Goal: Information Seeking & Learning: Find specific fact

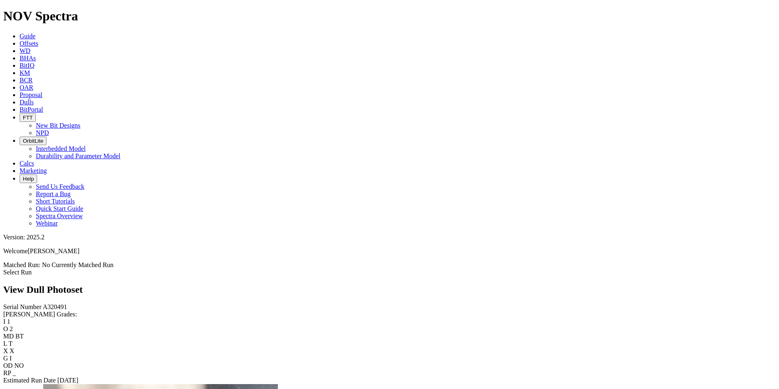
click at [20, 99] on icon at bounding box center [20, 102] width 0 height 7
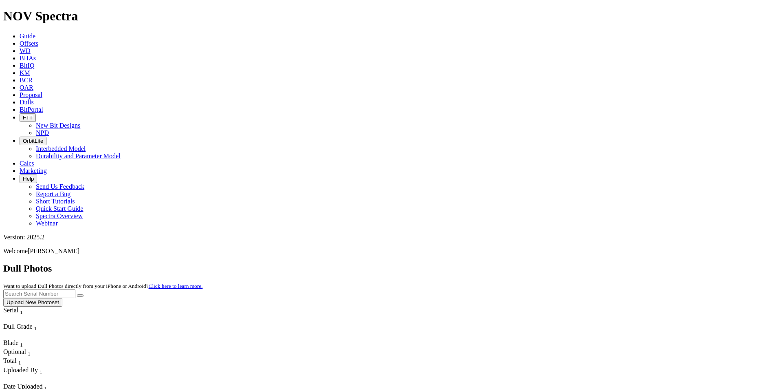
click at [75, 289] on input "text" at bounding box center [39, 293] width 72 height 9
click at [77, 294] on button "submit" at bounding box center [80, 295] width 7 height 2
drag, startPoint x: 617, startPoint y: 37, endPoint x: 569, endPoint y: 35, distance: 48.5
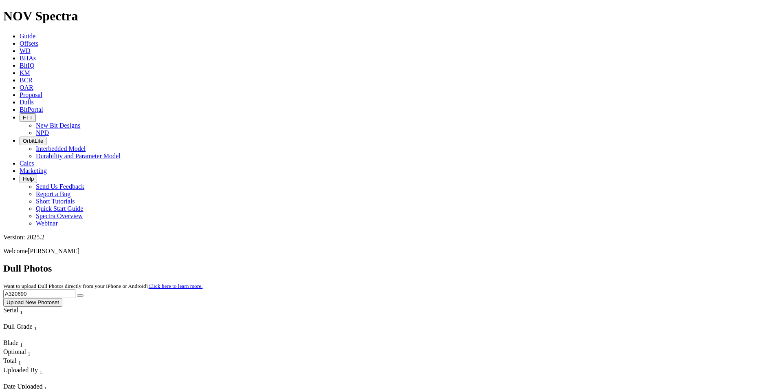
click at [569, 263] on div "Dull Photos Want to upload Dull Photos directly from your iPhone or Android? Cl…" at bounding box center [389, 285] width 773 height 44
click at [77, 294] on button "submit" at bounding box center [80, 295] width 7 height 2
drag, startPoint x: 615, startPoint y: 40, endPoint x: 570, endPoint y: 35, distance: 45.5
click at [570, 263] on div "Dull Photos Want to upload Dull Photos directly from your iPhone or Android? Cl…" at bounding box center [389, 285] width 773 height 44
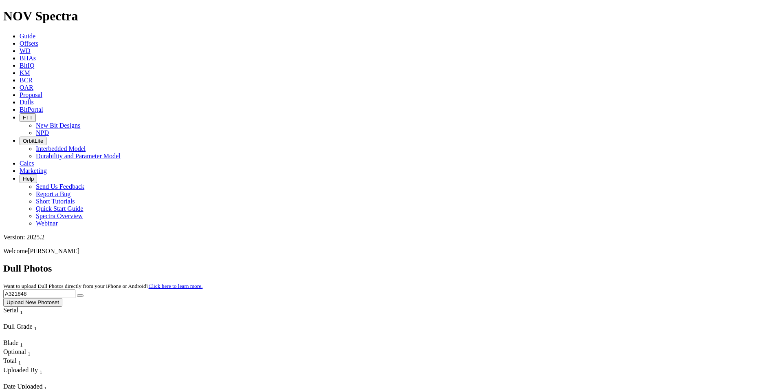
click at [77, 294] on button "submit" at bounding box center [80, 295] width 7 height 2
drag, startPoint x: 615, startPoint y: 33, endPoint x: 558, endPoint y: 34, distance: 57.1
click at [558, 263] on div "Dull Photos Want to upload Dull Photos directly from your iPhone or Android? Cl…" at bounding box center [389, 285] width 773 height 44
click at [77, 294] on button "submit" at bounding box center [80, 295] width 7 height 2
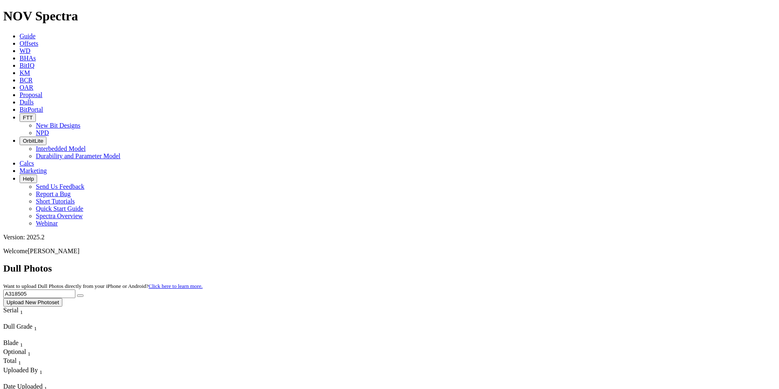
drag, startPoint x: 642, startPoint y: 37, endPoint x: 573, endPoint y: 40, distance: 69.8
click at [573, 263] on div "Dull Photos Want to upload Dull Photos directly from your iPhone or Android? Cl…" at bounding box center [389, 285] width 773 height 44
click at [77, 294] on button "submit" at bounding box center [80, 295] width 7 height 2
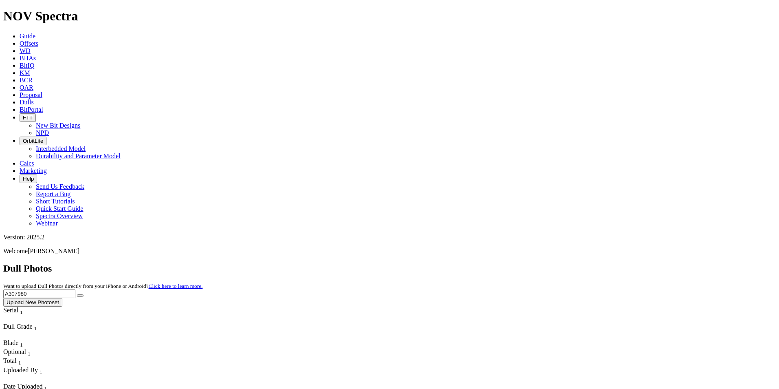
drag, startPoint x: 634, startPoint y: 30, endPoint x: 572, endPoint y: 29, distance: 62.4
click at [572, 263] on div "Dull Photos Want to upload Dull Photos directly from your iPhone or Android? Cl…" at bounding box center [389, 285] width 773 height 44
click at [77, 294] on button "submit" at bounding box center [80, 295] width 7 height 2
drag, startPoint x: 613, startPoint y: 31, endPoint x: 563, endPoint y: 31, distance: 50.5
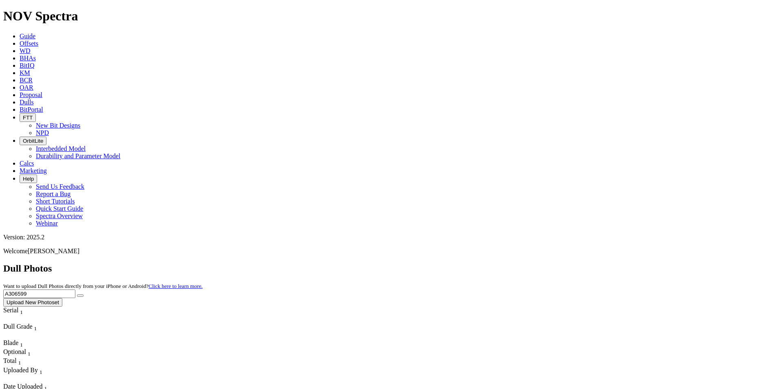
click at [563, 263] on div "Dull Photos Want to upload Dull Photos directly from your iPhone or Android? Cl…" at bounding box center [389, 285] width 773 height 44
click at [77, 294] on button "submit" at bounding box center [80, 295] width 7 height 2
drag, startPoint x: 633, startPoint y: 35, endPoint x: 572, endPoint y: 33, distance: 61.5
click at [572, 263] on div "Dull Photos Want to upload Dull Photos directly from your iPhone or Android? Cl…" at bounding box center [389, 285] width 773 height 44
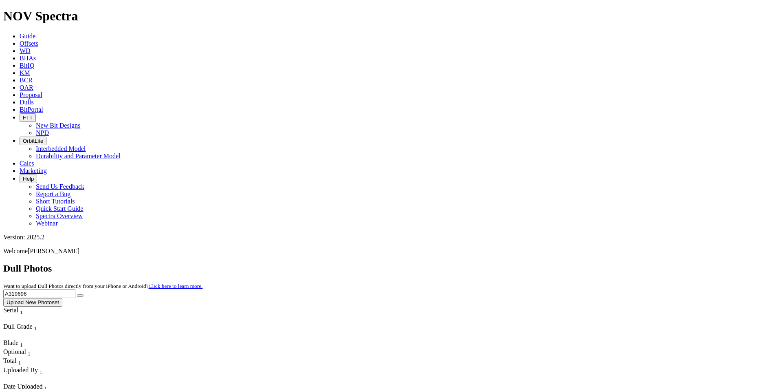
click at [77, 294] on button "submit" at bounding box center [80, 295] width 7 height 2
drag, startPoint x: 634, startPoint y: 32, endPoint x: 571, endPoint y: 33, distance: 63.2
click at [571, 263] on div "Dull Photos Want to upload Dull Photos directly from your iPhone or Android? Cl…" at bounding box center [389, 285] width 773 height 44
click at [77, 294] on button "submit" at bounding box center [80, 295] width 7 height 2
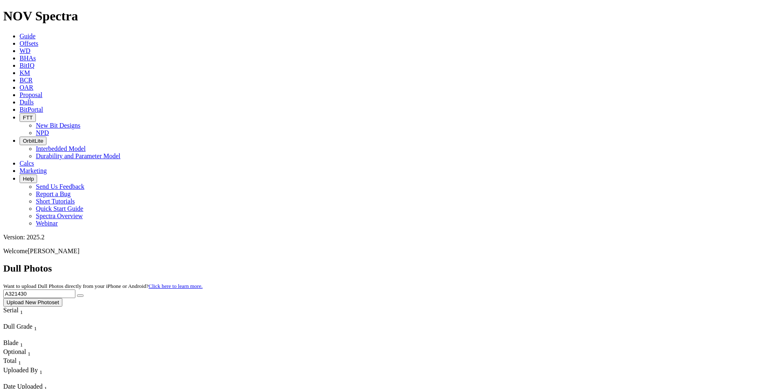
drag, startPoint x: 642, startPoint y: 33, endPoint x: 574, endPoint y: 25, distance: 68.5
click at [574, 263] on div "Dull Photos Want to upload Dull Photos directly from your iPhone or Android? Cl…" at bounding box center [389, 285] width 773 height 44
click at [77, 294] on button "submit" at bounding box center [80, 295] width 7 height 2
click at [80, 295] on icon "submit" at bounding box center [80, 295] width 0 height 0
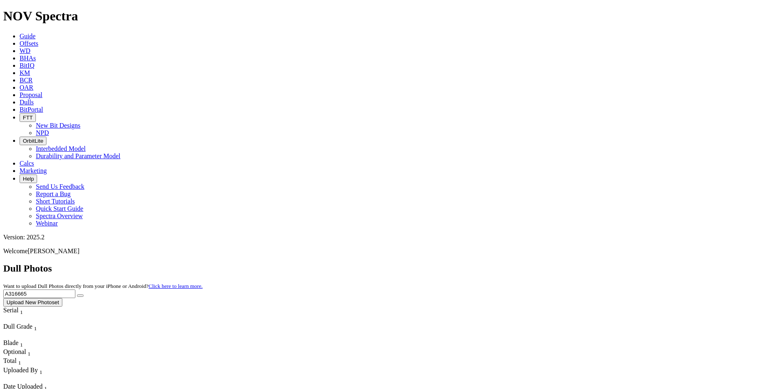
drag, startPoint x: 614, startPoint y: 33, endPoint x: 617, endPoint y: 39, distance: 6.7
click at [75, 289] on input "A316665" at bounding box center [39, 293] width 72 height 9
click at [77, 294] on button "submit" at bounding box center [80, 295] width 7 height 2
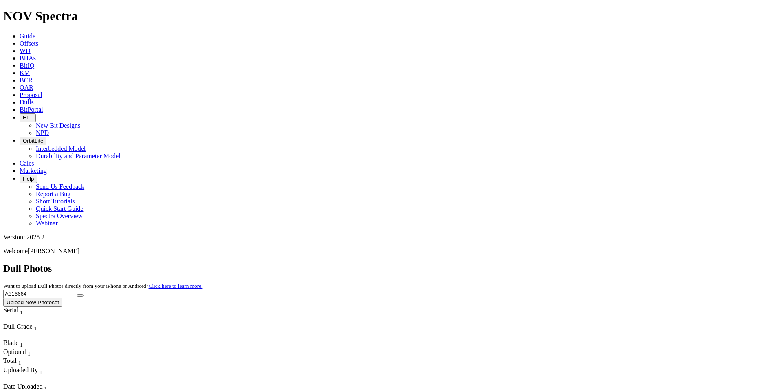
drag, startPoint x: 612, startPoint y: 34, endPoint x: 560, endPoint y: 29, distance: 52.8
click at [560, 263] on div "Dull Photos Want to upload Dull Photos directly from your iPhone or Android? Cl…" at bounding box center [389, 285] width 773 height 44
click at [77, 294] on button "submit" at bounding box center [80, 295] width 7 height 2
drag, startPoint x: 610, startPoint y: 30, endPoint x: 565, endPoint y: 35, distance: 45.0
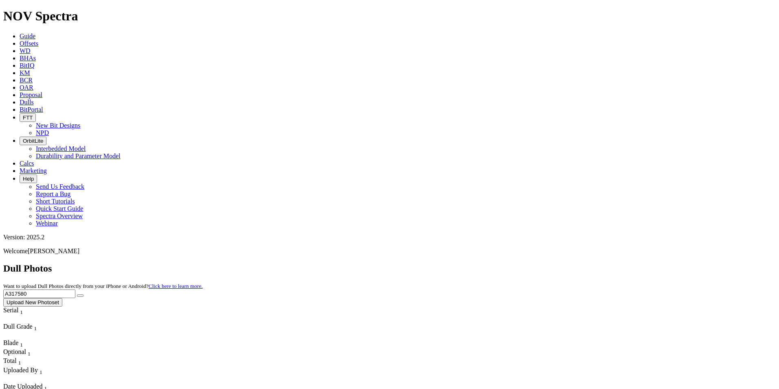
click at [565, 263] on div "Dull Photos Want to upload Dull Photos directly from your iPhone or Android? Cl…" at bounding box center [389, 285] width 773 height 44
type input "A304464"
click at [77, 294] on button "submit" at bounding box center [80, 295] width 7 height 2
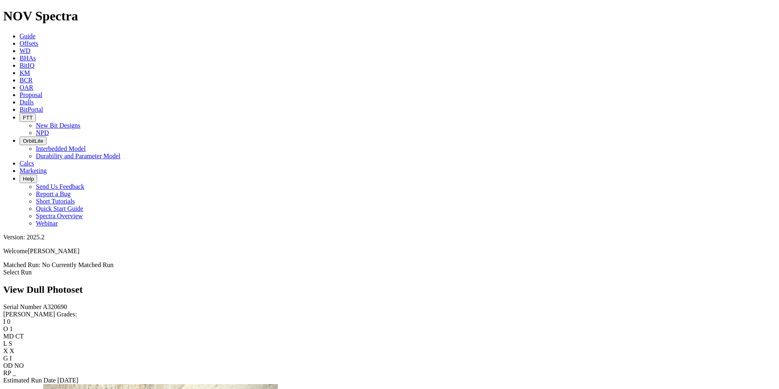
scroll to position [530, 0]
click at [20, 99] on icon at bounding box center [20, 102] width 0 height 7
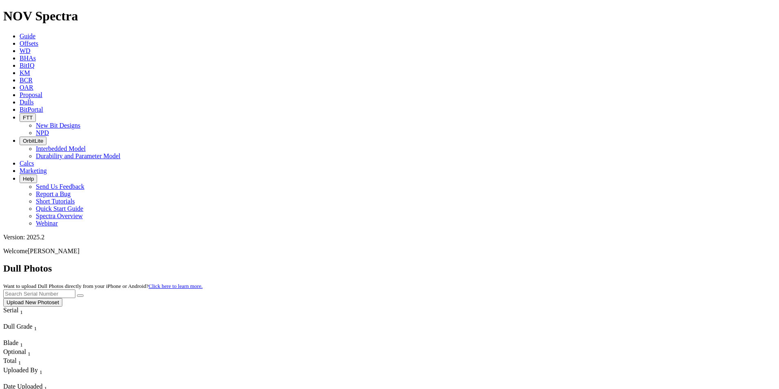
click at [75, 289] on input "text" at bounding box center [39, 293] width 72 height 9
click at [77, 294] on button "submit" at bounding box center [80, 295] width 7 height 2
drag, startPoint x: 615, startPoint y: 36, endPoint x: 581, endPoint y: 34, distance: 34.7
click at [75, 289] on input "A320516" at bounding box center [39, 293] width 72 height 9
click at [77, 294] on button "submit" at bounding box center [80, 295] width 7 height 2
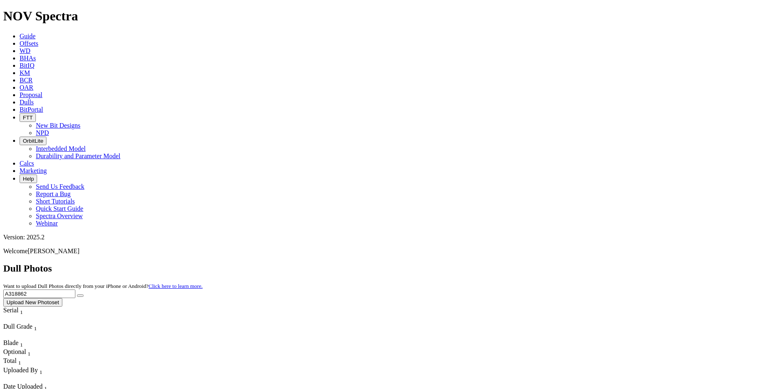
drag, startPoint x: 620, startPoint y: 36, endPoint x: 578, endPoint y: 32, distance: 41.8
click at [75, 289] on input "A318862" at bounding box center [39, 293] width 72 height 9
type input "A315777"
click at [77, 294] on button "submit" at bounding box center [80, 295] width 7 height 2
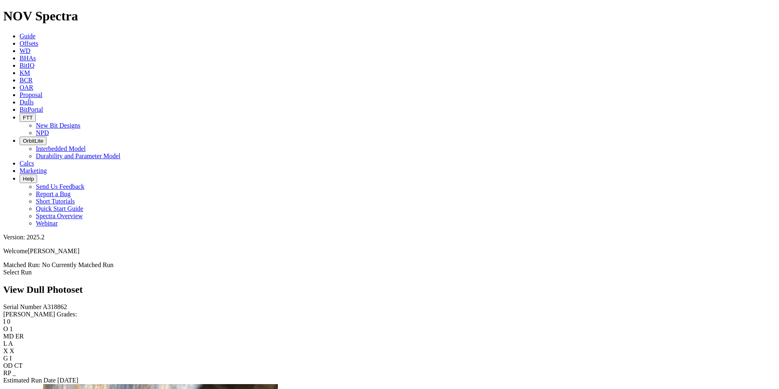
scroll to position [751, 0]
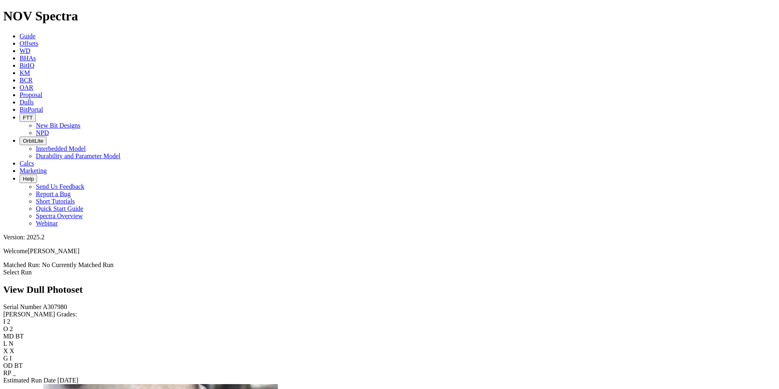
scroll to position [1182, 0]
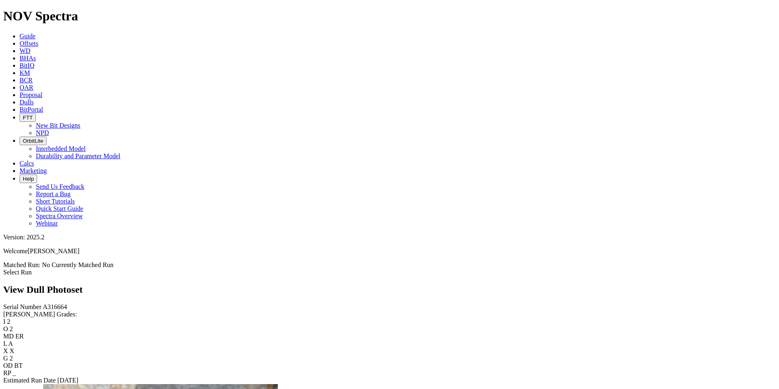
scroll to position [815, 0]
click at [34, 99] on span "Dulls" at bounding box center [27, 102] width 14 height 7
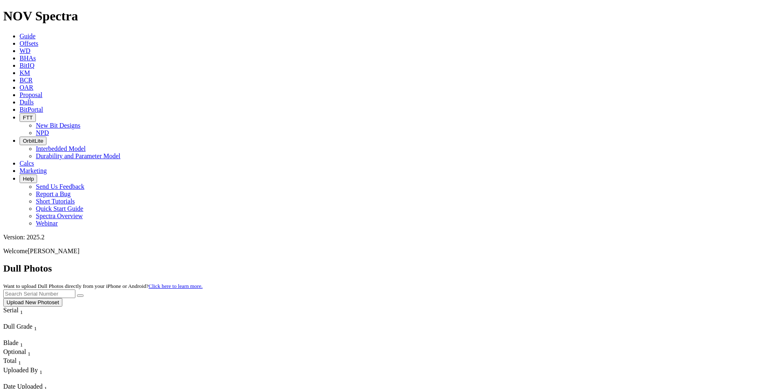
click at [75, 289] on input "text" at bounding box center [39, 293] width 72 height 9
click at [77, 294] on button "submit" at bounding box center [80, 295] width 7 height 2
drag, startPoint x: 611, startPoint y: 36, endPoint x: 564, endPoint y: 35, distance: 46.5
click at [564, 263] on div "Dull Photos Want to upload Dull Photos directly from your iPhone or Android? Cl…" at bounding box center [389, 285] width 773 height 44
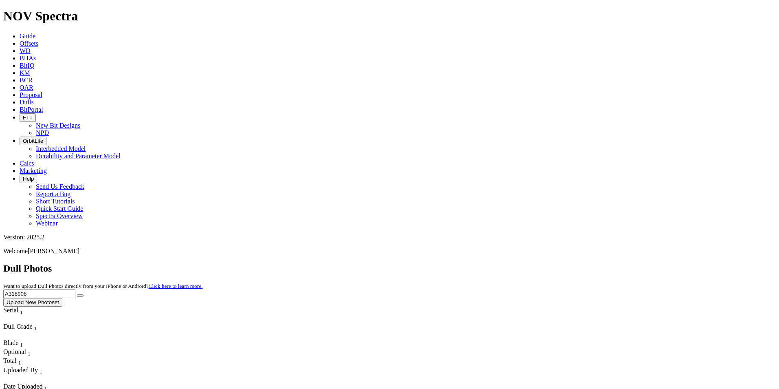
click at [77, 294] on button "submit" at bounding box center [80, 295] width 7 height 2
drag, startPoint x: 630, startPoint y: 38, endPoint x: 577, endPoint y: 37, distance: 53.4
click at [578, 263] on div "Dull Photos Want to upload Dull Photos directly from your iPhone or Android? Cl…" at bounding box center [389, 285] width 773 height 44
click at [77, 294] on button "submit" at bounding box center [80, 295] width 7 height 2
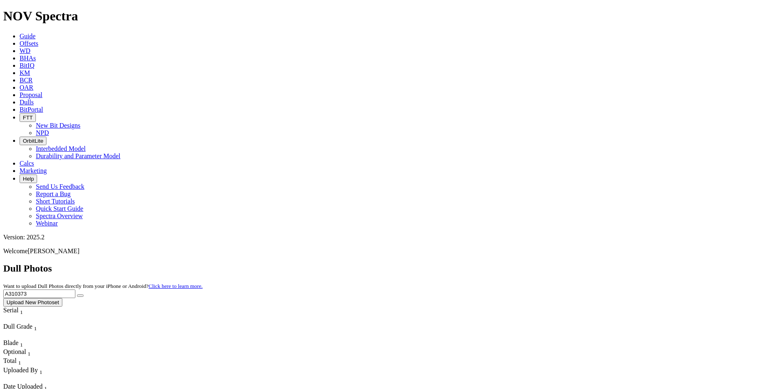
drag, startPoint x: 621, startPoint y: 39, endPoint x: 599, endPoint y: 38, distance: 22.9
click at [75, 289] on input "A310373" at bounding box center [39, 293] width 72 height 9
click at [77, 294] on button "submit" at bounding box center [80, 295] width 7 height 2
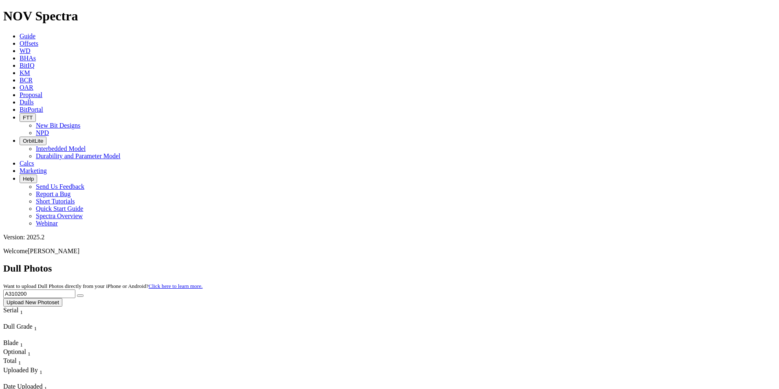
drag, startPoint x: 623, startPoint y: 35, endPoint x: 563, endPoint y: 33, distance: 59.9
click at [564, 263] on div "Dull Photos Want to upload Dull Photos directly from your iPhone or Android? Cl…" at bounding box center [389, 285] width 773 height 44
click at [77, 294] on button "submit" at bounding box center [80, 295] width 7 height 2
drag, startPoint x: 618, startPoint y: 37, endPoint x: 558, endPoint y: 33, distance: 59.6
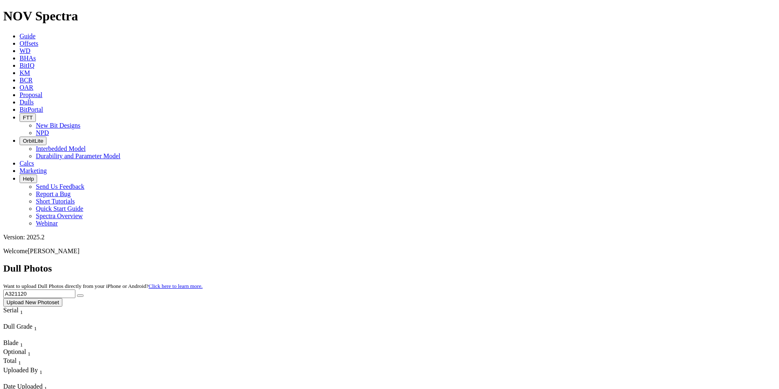
click at [558, 263] on div "Dull Photos Want to upload Dull Photos directly from your iPhone or Android? Cl…" at bounding box center [389, 285] width 773 height 44
click at [77, 294] on button "submit" at bounding box center [80, 295] width 7 height 2
drag, startPoint x: 617, startPoint y: 39, endPoint x: 545, endPoint y: 40, distance: 72.6
click at [545, 263] on div "Dull Photos Want to upload Dull Photos directly from your iPhone or Android? Cl…" at bounding box center [389, 285] width 773 height 44
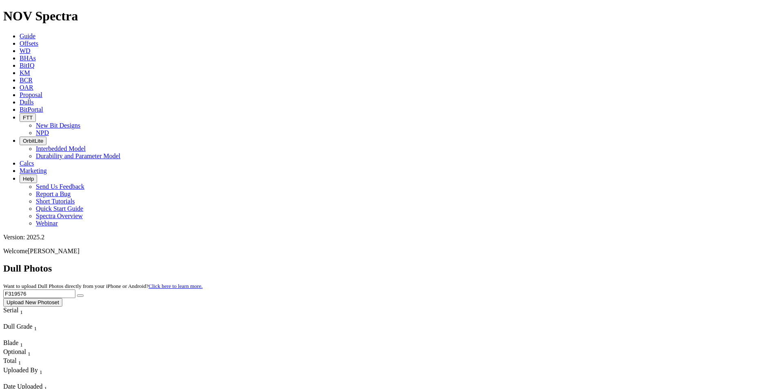
click at [77, 294] on button "submit" at bounding box center [80, 295] width 7 height 2
drag, startPoint x: 612, startPoint y: 34, endPoint x: 573, endPoint y: 40, distance: 40.0
click at [573, 263] on div "Dull Photos Want to upload Dull Photos directly from your iPhone or Android? Cl…" at bounding box center [389, 285] width 773 height 44
click at [77, 294] on button "submit" at bounding box center [80, 295] width 7 height 2
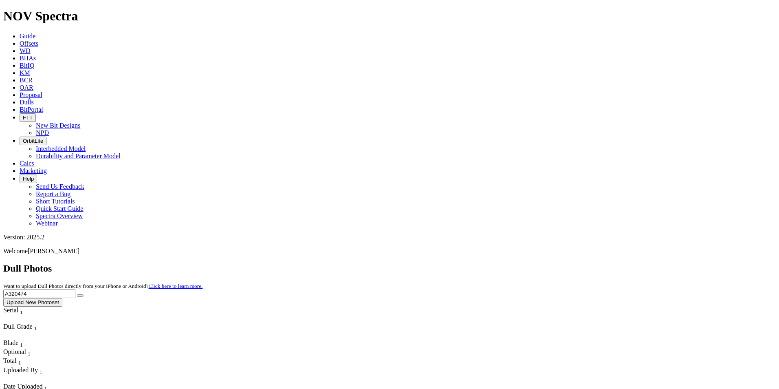
click at [80, 295] on icon "submit" at bounding box center [80, 295] width 0 height 0
drag, startPoint x: 614, startPoint y: 37, endPoint x: 579, endPoint y: 40, distance: 34.4
click at [579, 263] on div "Dull Photos Want to upload Dull Photos directly from your iPhone or Android? Cl…" at bounding box center [389, 285] width 773 height 44
type input "A319451"
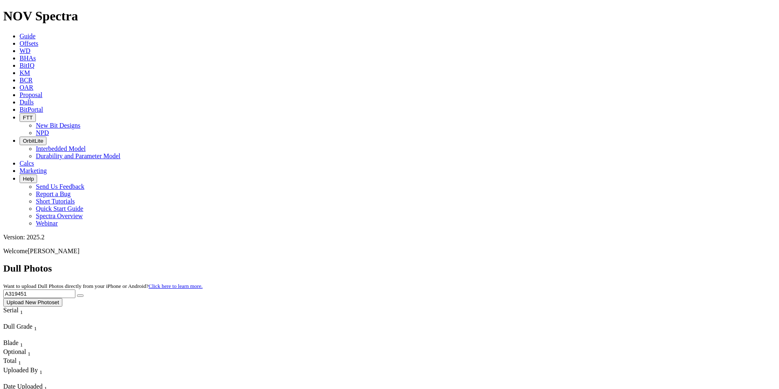
click at [77, 294] on button "submit" at bounding box center [80, 295] width 7 height 2
drag, startPoint x: 644, startPoint y: 35, endPoint x: 566, endPoint y: 37, distance: 77.5
click at [566, 263] on div "Dull Photos Want to upload Dull Photos directly from your iPhone or Android? Cl…" at bounding box center [389, 285] width 773 height 44
click at [77, 294] on button "submit" at bounding box center [80, 295] width 7 height 2
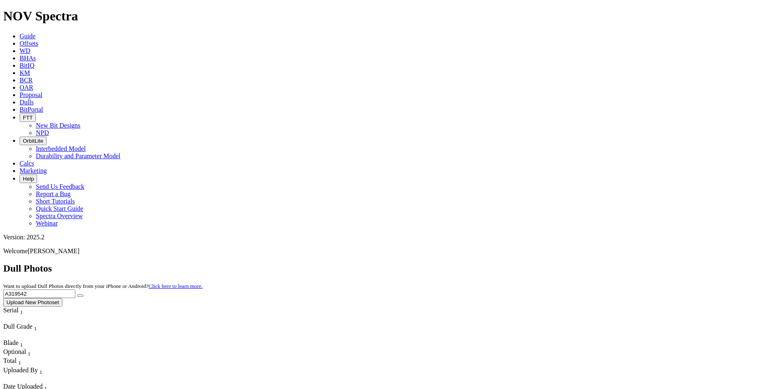
drag, startPoint x: 632, startPoint y: 38, endPoint x: 566, endPoint y: 37, distance: 66.0
click at [565, 263] on div "Dull Photos Want to upload Dull Photos directly from your iPhone or Android? Cl…" at bounding box center [389, 285] width 773 height 44
click at [77, 294] on button "submit" at bounding box center [80, 295] width 7 height 2
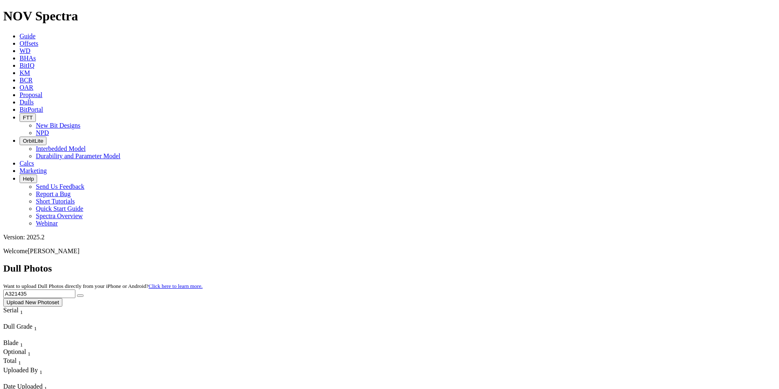
drag, startPoint x: 629, startPoint y: 37, endPoint x: 577, endPoint y: 36, distance: 52.6
click at [577, 263] on div "Dull Photos Want to upload Dull Photos directly from your iPhone or Android? Cl…" at bounding box center [389, 285] width 773 height 44
click at [77, 294] on button "submit" at bounding box center [80, 295] width 7 height 2
drag, startPoint x: 624, startPoint y: 35, endPoint x: 569, endPoint y: 35, distance: 54.6
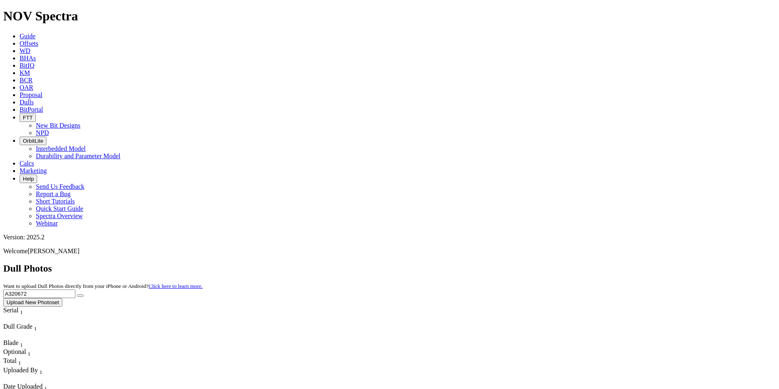
click at [569, 263] on div "Dull Photos Want to upload Dull Photos directly from your iPhone or Android? Cl…" at bounding box center [389, 285] width 773 height 44
click at [77, 294] on button "submit" at bounding box center [80, 295] width 7 height 2
drag, startPoint x: 616, startPoint y: 35, endPoint x: 568, endPoint y: 36, distance: 48.1
click at [568, 263] on div "Dull Photos Want to upload Dull Photos directly from your iPhone or Android? Cl…" at bounding box center [389, 285] width 773 height 44
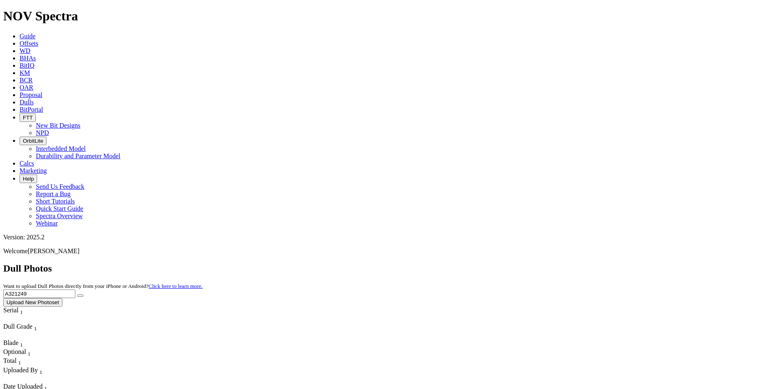
click at [77, 294] on button "submit" at bounding box center [80, 295] width 7 height 2
drag, startPoint x: 618, startPoint y: 35, endPoint x: 565, endPoint y: 37, distance: 53.0
click at [565, 263] on div "Dull Photos Want to upload Dull Photos directly from your iPhone or Android? Cl…" at bounding box center [389, 285] width 773 height 44
click at [77, 294] on button "submit" at bounding box center [80, 295] width 7 height 2
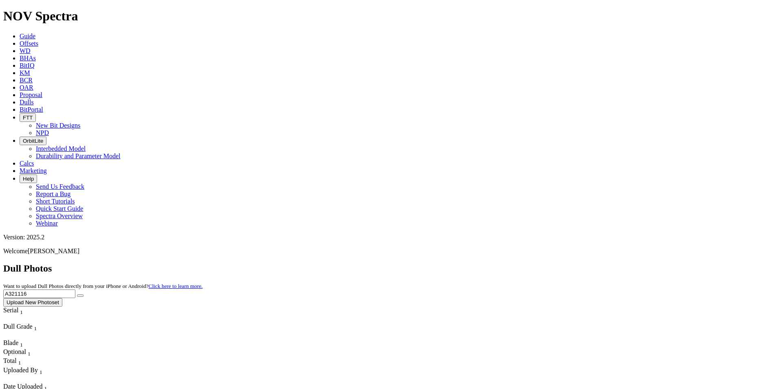
drag, startPoint x: 612, startPoint y: 38, endPoint x: 558, endPoint y: 35, distance: 53.9
click at [558, 263] on div "Dull Photos Want to upload Dull Photos directly from your iPhone or Android? Cl…" at bounding box center [389, 285] width 773 height 44
type input "A316235"
click at [77, 294] on button "submit" at bounding box center [80, 295] width 7 height 2
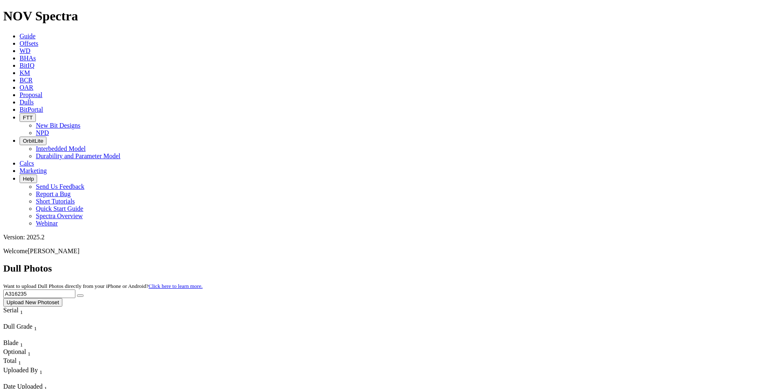
drag, startPoint x: 616, startPoint y: 36, endPoint x: 562, endPoint y: 38, distance: 53.4
click at [562, 263] on div "Dull Photos Want to upload Dull Photos directly from your iPhone or Android? Cl…" at bounding box center [389, 285] width 773 height 44
click at [77, 294] on button "submit" at bounding box center [80, 295] width 7 height 2
click at [84, 294] on button "submit" at bounding box center [80, 295] width 7 height 2
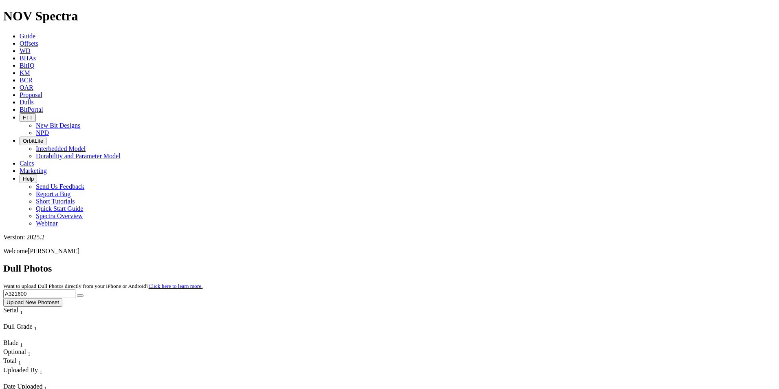
drag, startPoint x: 618, startPoint y: 38, endPoint x: 552, endPoint y: 18, distance: 69.5
click at [77, 294] on button "submit" at bounding box center [80, 295] width 7 height 2
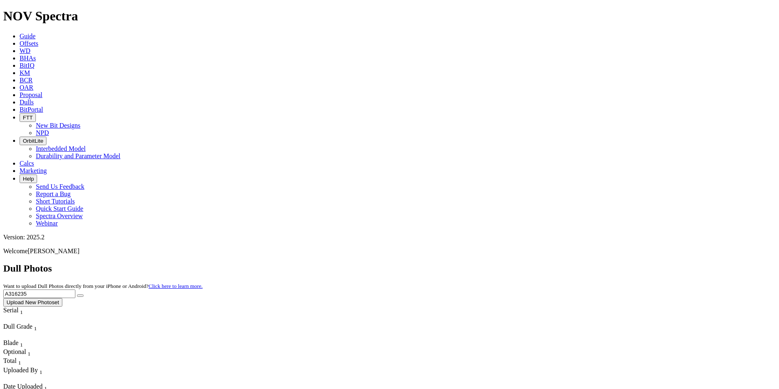
drag, startPoint x: 643, startPoint y: 36, endPoint x: 522, endPoint y: 29, distance: 121.6
click at [522, 263] on div "Dull Photos Want to upload Dull Photos directly from your iPhone or Android? Cl…" at bounding box center [389, 285] width 773 height 44
type input "A320516"
click at [77, 294] on button "submit" at bounding box center [80, 295] width 7 height 2
drag, startPoint x: 625, startPoint y: 36, endPoint x: 533, endPoint y: 42, distance: 91.8
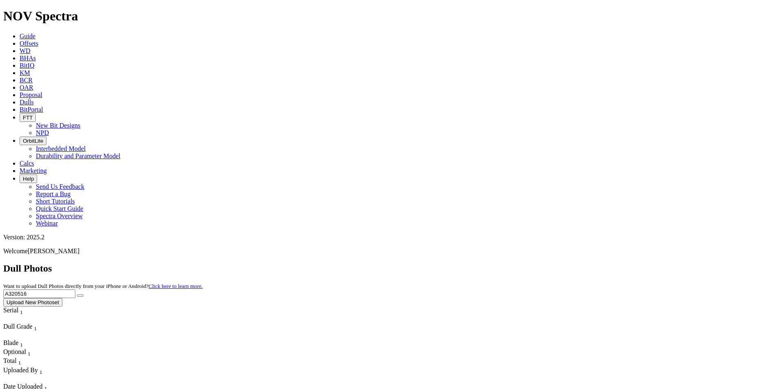
click at [537, 263] on div "Dull Photos Want to upload Dull Photos directly from your iPhone or Android? Cl…" at bounding box center [389, 285] width 773 height 44
click at [77, 294] on button "submit" at bounding box center [80, 295] width 7 height 2
drag, startPoint x: 612, startPoint y: 33, endPoint x: 552, endPoint y: 33, distance: 59.9
click at [552, 263] on div "Dull Photos Want to upload Dull Photos directly from your iPhone or Android? Cl…" at bounding box center [389, 285] width 773 height 44
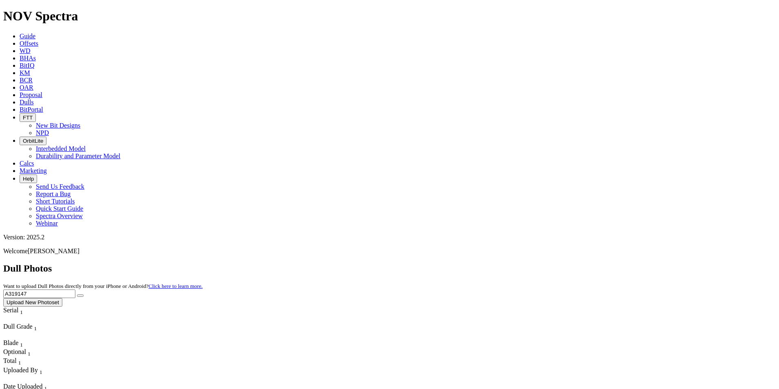
click at [77, 294] on button "submit" at bounding box center [80, 295] width 7 height 2
drag, startPoint x: 620, startPoint y: 38, endPoint x: 559, endPoint y: 28, distance: 61.6
click at [559, 263] on div "Dull Photos Want to upload Dull Photos directly from your iPhone or Android? Cl…" at bounding box center [389, 285] width 773 height 44
click at [77, 294] on button "submit" at bounding box center [80, 295] width 7 height 2
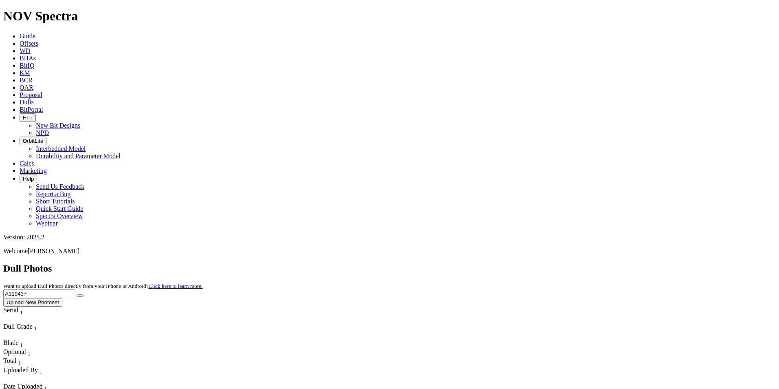
drag, startPoint x: 606, startPoint y: 34, endPoint x: 558, endPoint y: 37, distance: 48.2
click at [558, 263] on div "Dull Photos Want to upload Dull Photos directly from your iPhone or Android? Cl…" at bounding box center [389, 285] width 773 height 44
click at [77, 294] on button "submit" at bounding box center [80, 295] width 7 height 2
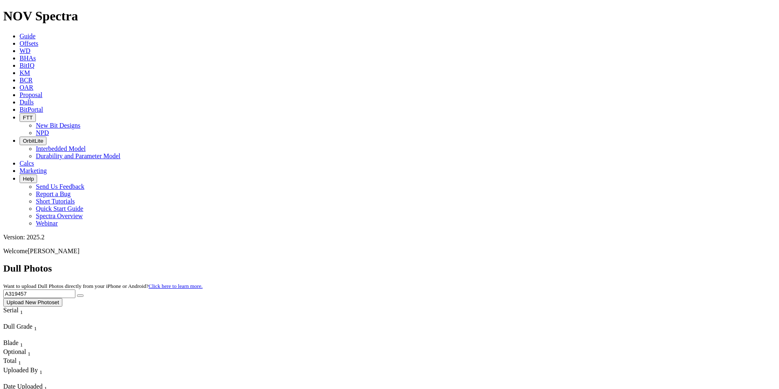
drag, startPoint x: 618, startPoint y: 35, endPoint x: 564, endPoint y: 35, distance: 54.2
click at [564, 263] on div "Dull Photos Want to upload Dull Photos directly from your iPhone or Android? Cl…" at bounding box center [389, 285] width 773 height 44
click at [77, 294] on button "submit" at bounding box center [80, 295] width 7 height 2
click at [75, 289] on input "A31695" at bounding box center [39, 293] width 72 height 9
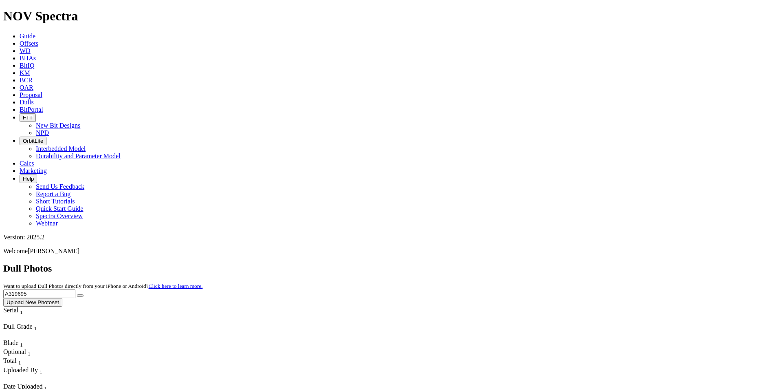
type input "A319695"
click at [77, 294] on button "submit" at bounding box center [80, 295] width 7 height 2
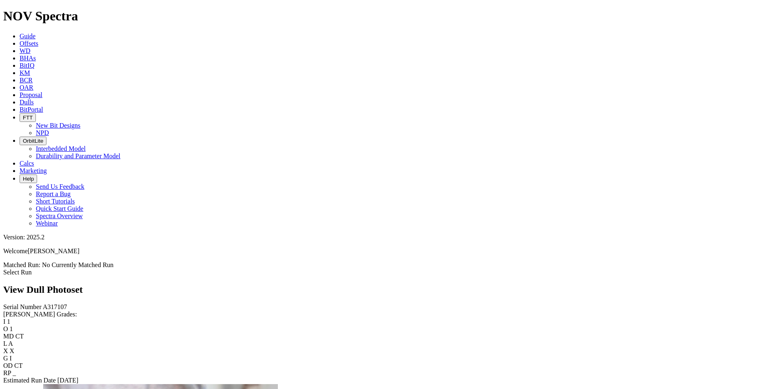
scroll to position [1467, 0]
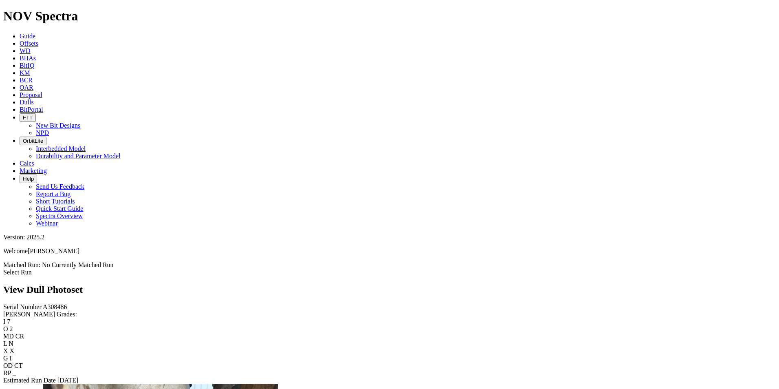
scroll to position [897, 0]
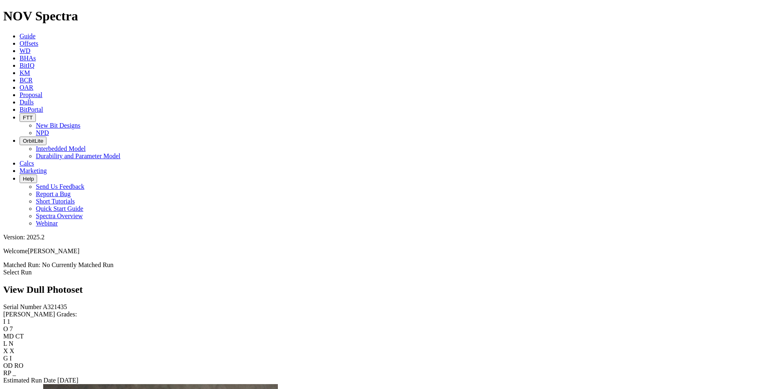
scroll to position [530, 0]
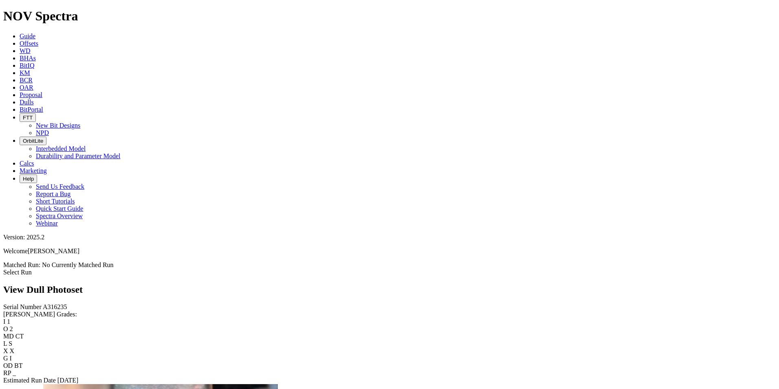
scroll to position [326, 0]
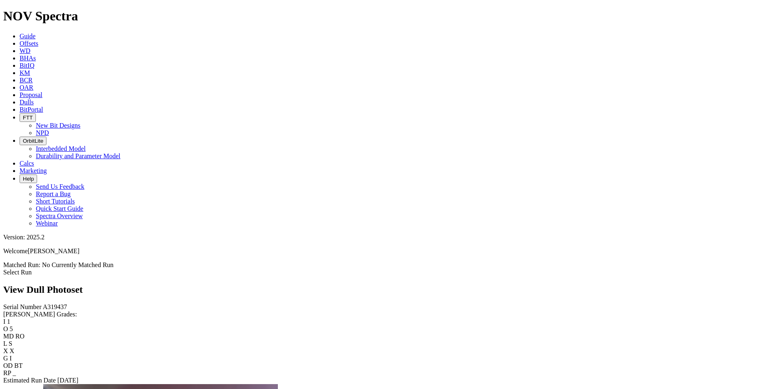
scroll to position [1223, 0]
